Goal: Answer question/provide support

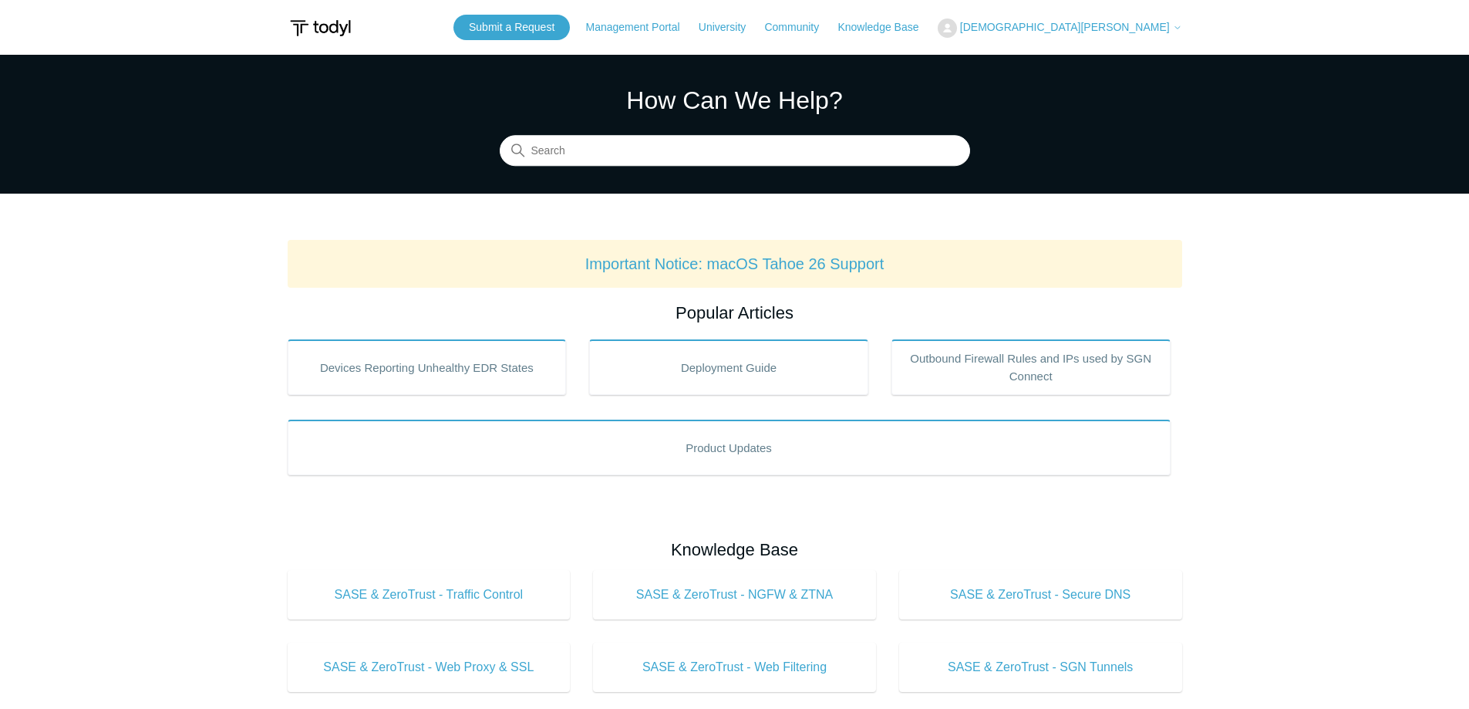
click at [1115, 29] on span "[DEMOGRAPHIC_DATA][PERSON_NAME]" at bounding box center [1065, 27] width 210 height 12
click at [1089, 65] on link "My Support Requests" at bounding box center [1014, 60] width 150 height 27
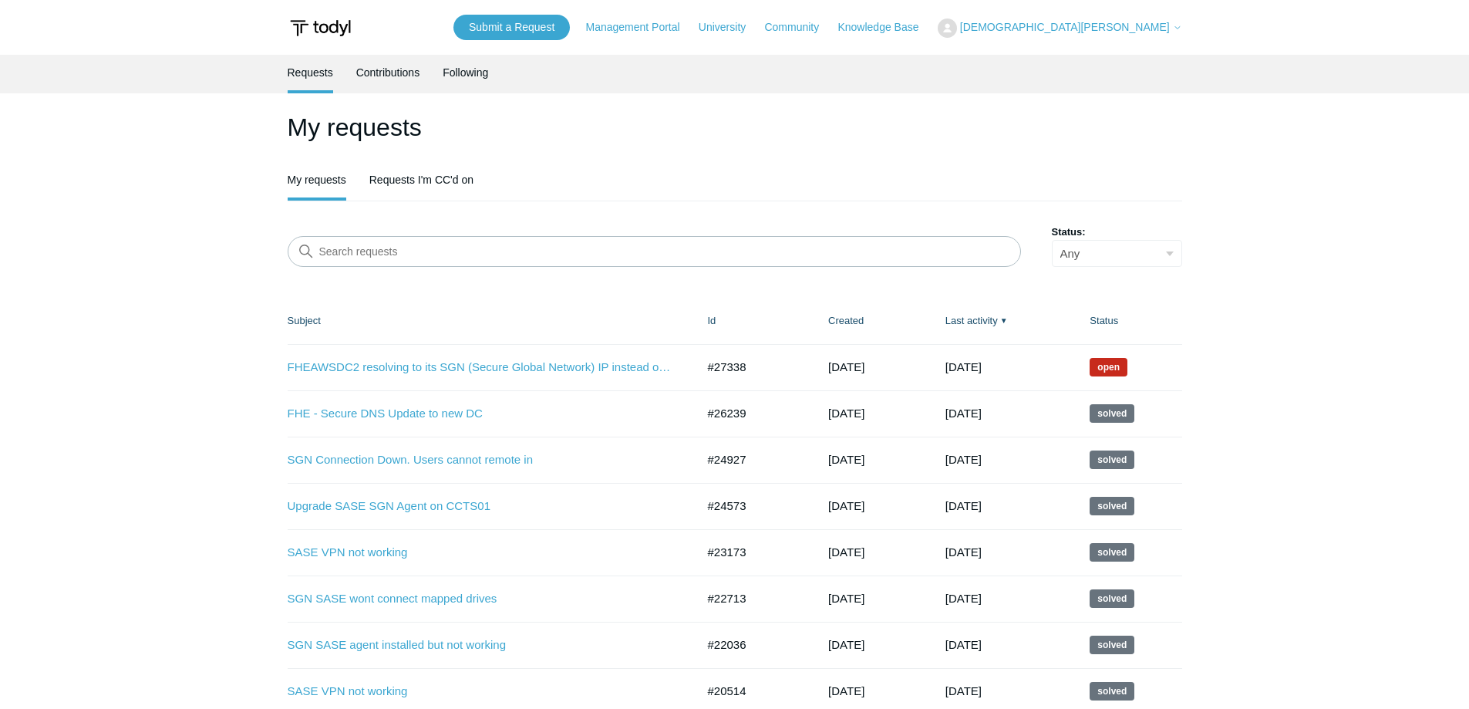
click at [515, 357] on td "FHEAWSDC2 resolving to its SGN (Secure Global Network) IP instead of its LAN IP…" at bounding box center [490, 367] width 405 height 46
click at [512, 367] on link "FHEAWSDC2 resolving to its SGN (Secure Global Network) IP instead of its LAN IP" at bounding box center [481, 368] width 386 height 18
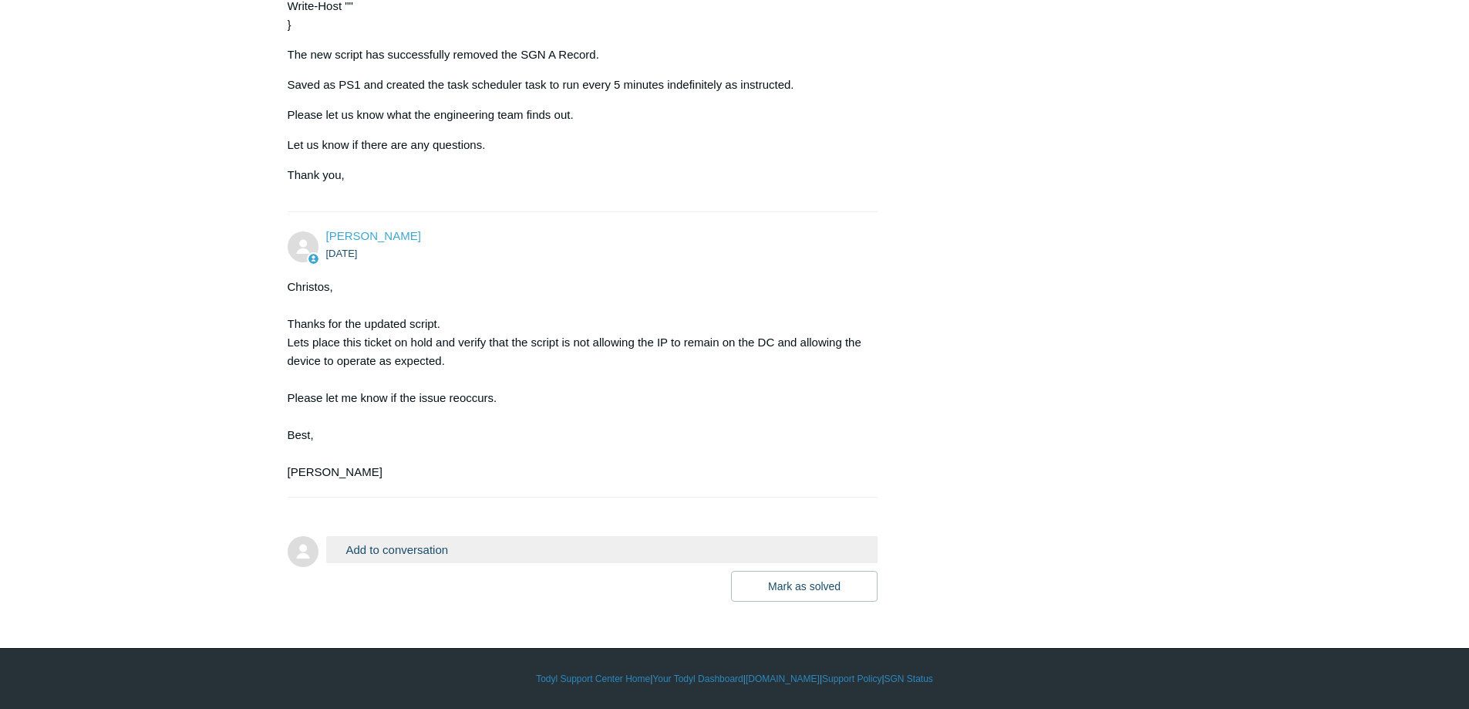
scroll to position [8543, 0]
click at [467, 546] on button "Add to conversation" at bounding box center [602, 549] width 552 height 27
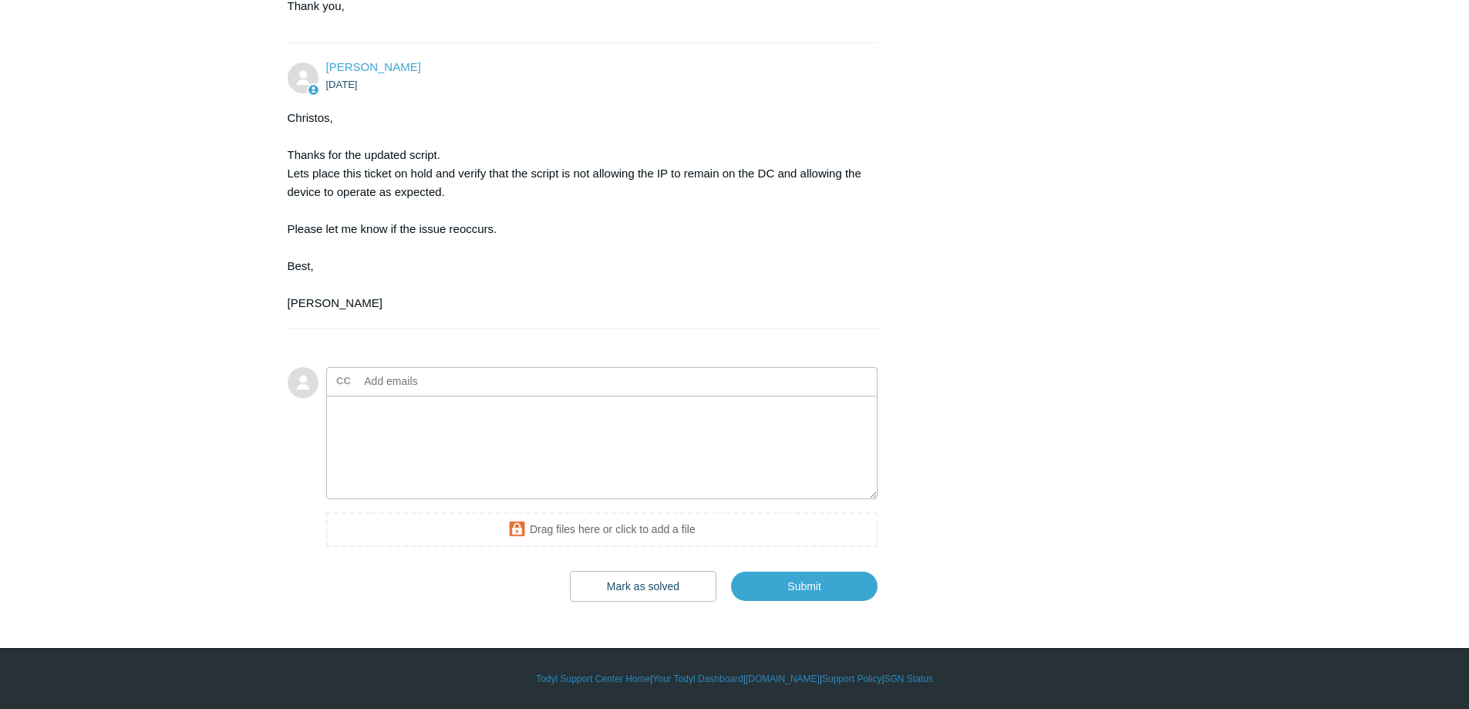
click at [469, 393] on input "text" at bounding box center [442, 380] width 166 height 23
click at [468, 435] on textarea "Add your reply" at bounding box center [602, 448] width 552 height 104
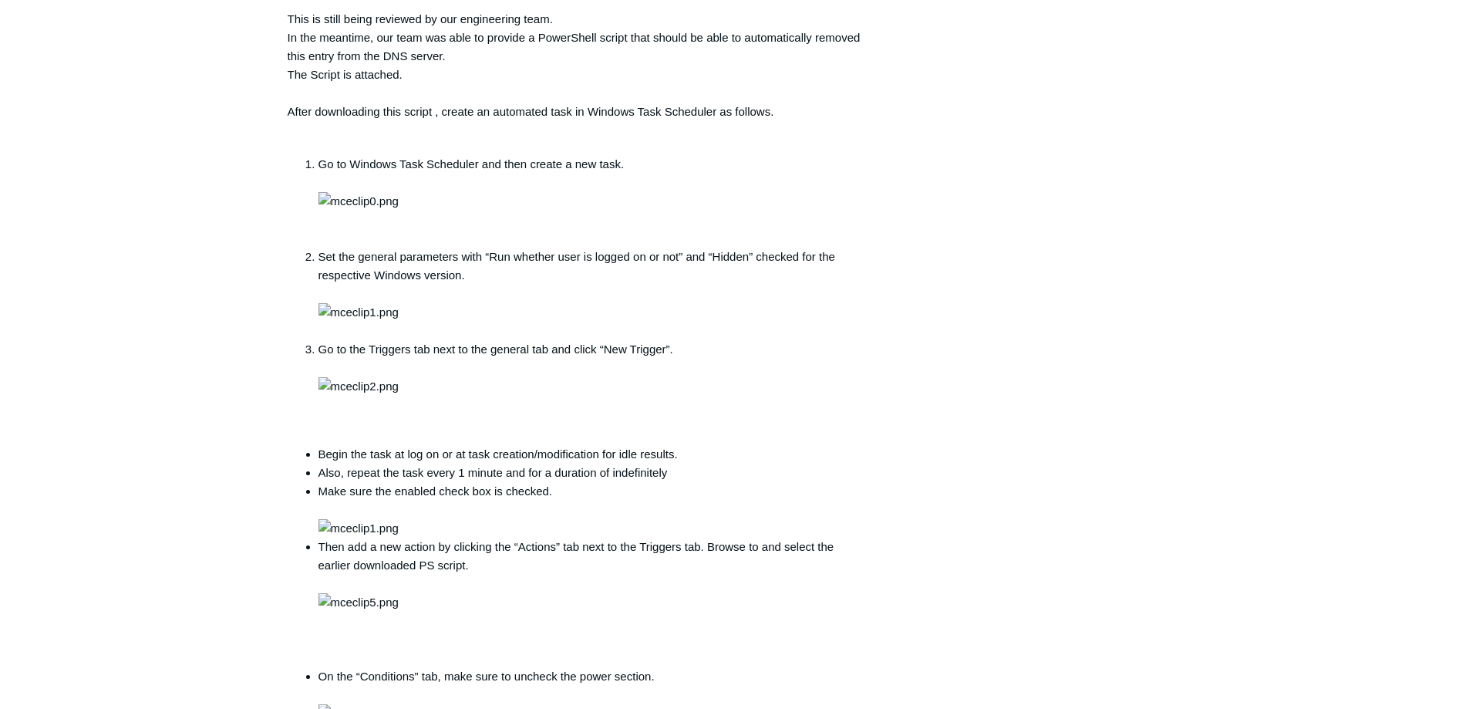
scroll to position [4840, 0]
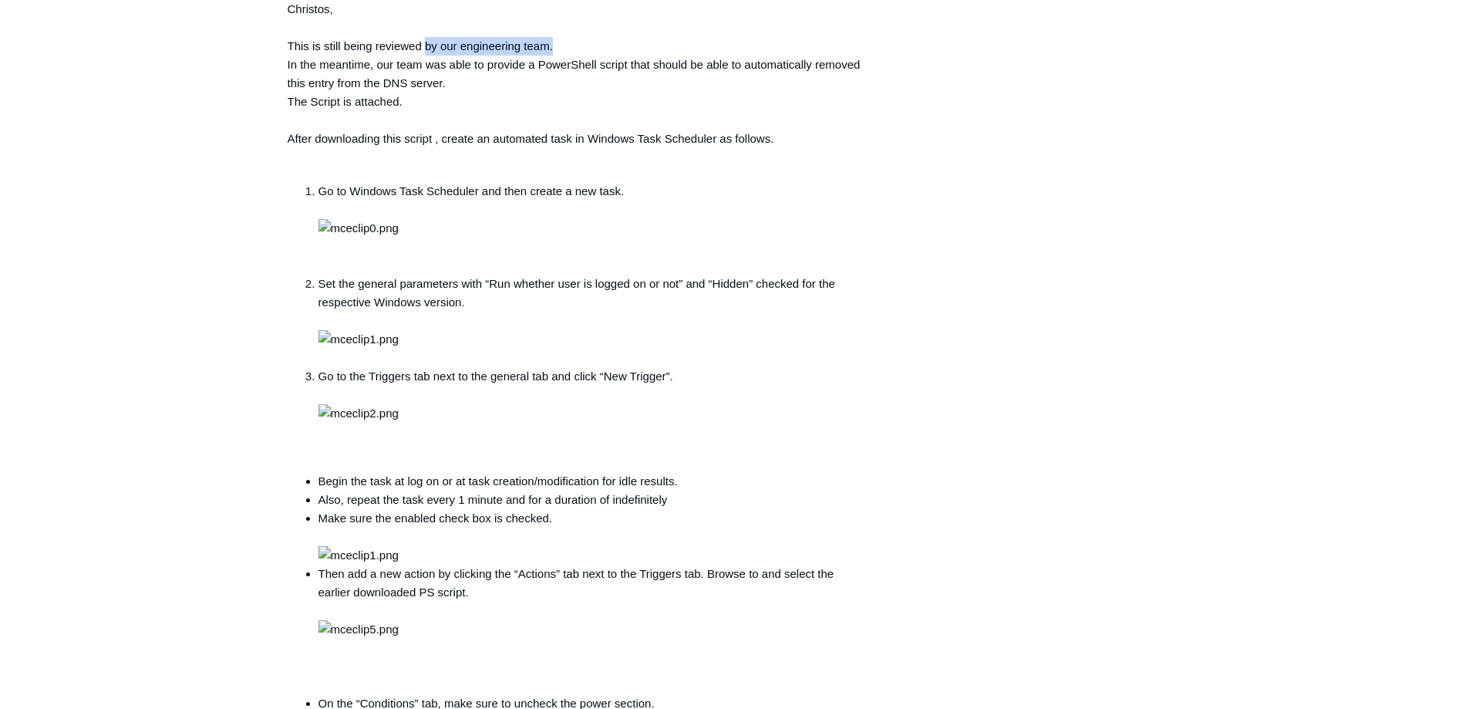
drag, startPoint x: 556, startPoint y: 173, endPoint x: 425, endPoint y: 177, distance: 131.2
click at [425, 177] on div "Christos, This is still being reviewed by our engineering team. In the meantime…" at bounding box center [575, 447] width 575 height 895
copy div "by our engineering team."
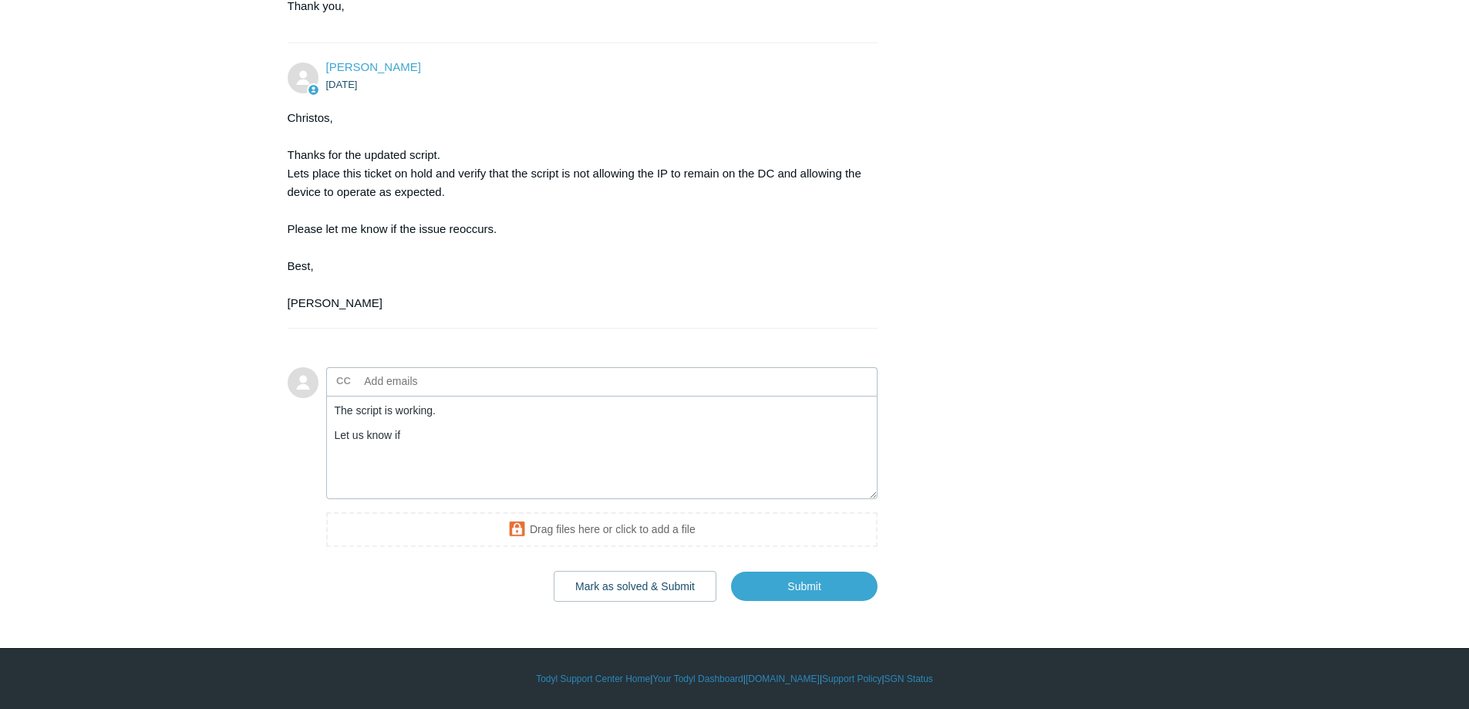
scroll to position [8712, 0]
click at [488, 445] on textarea "The script is working. Let us know if" at bounding box center [602, 448] width 552 height 104
paste textarea "by our engineering team."
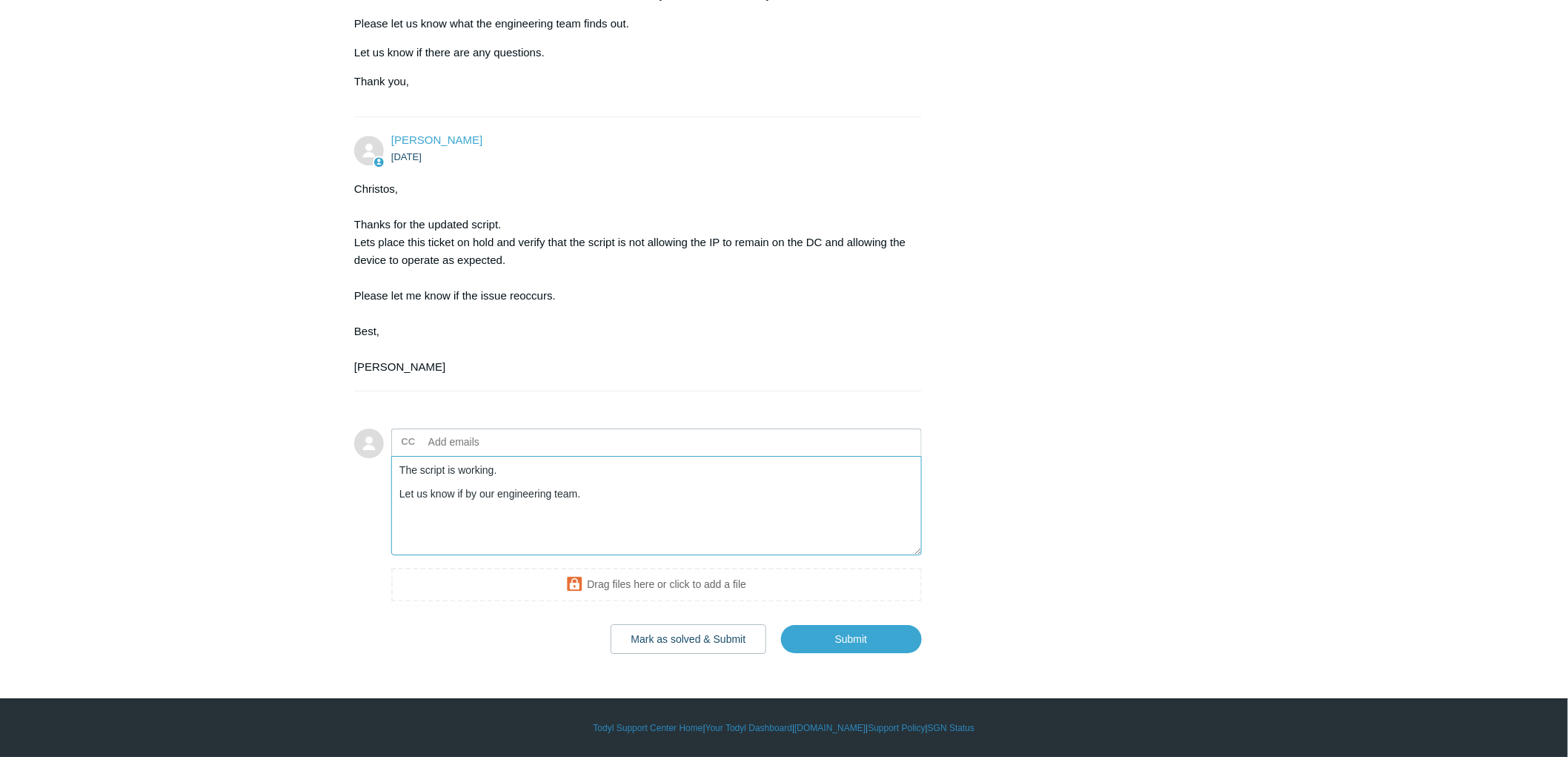
scroll to position [8294, 0]
click at [472, 497] on textarea "The script is working. Let us know if by our engineering team." at bounding box center [656, 505] width 530 height 100
type textarea "The script is working. Let us know if your engineering team comes up with a sol…"
click at [885, 640] on input "Submit" at bounding box center [851, 638] width 141 height 30
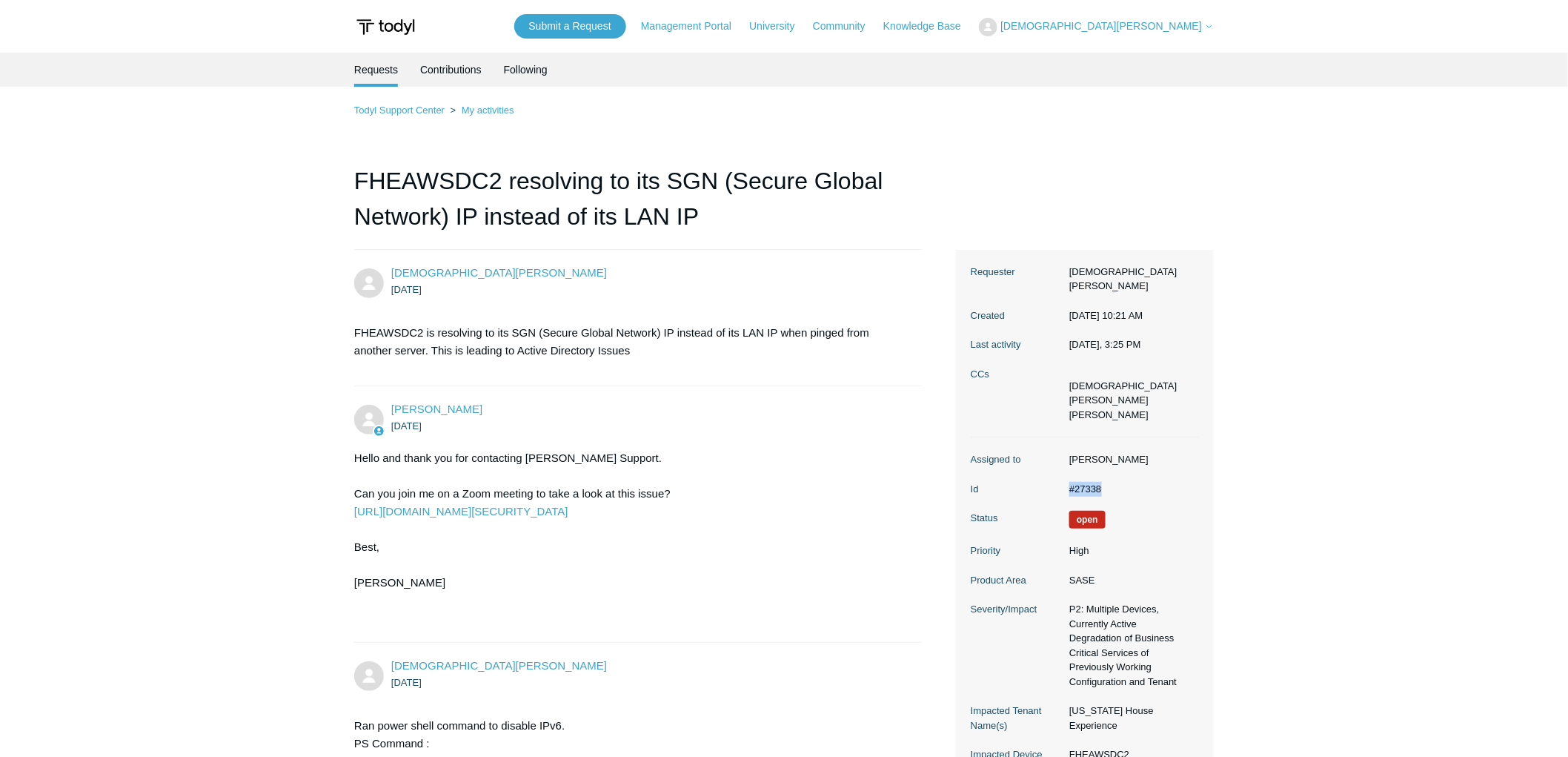
drag, startPoint x: 1103, startPoint y: 473, endPoint x: 1049, endPoint y: 473, distance: 54.0
click at [1049, 473] on dl "Assigned to [PERSON_NAME] Id #27338 Status Open Priority High Product Area SASE…" at bounding box center [1085, 614] width 229 height 354
copy dl "#27338"
